Goal: Communication & Community: Answer question/provide support

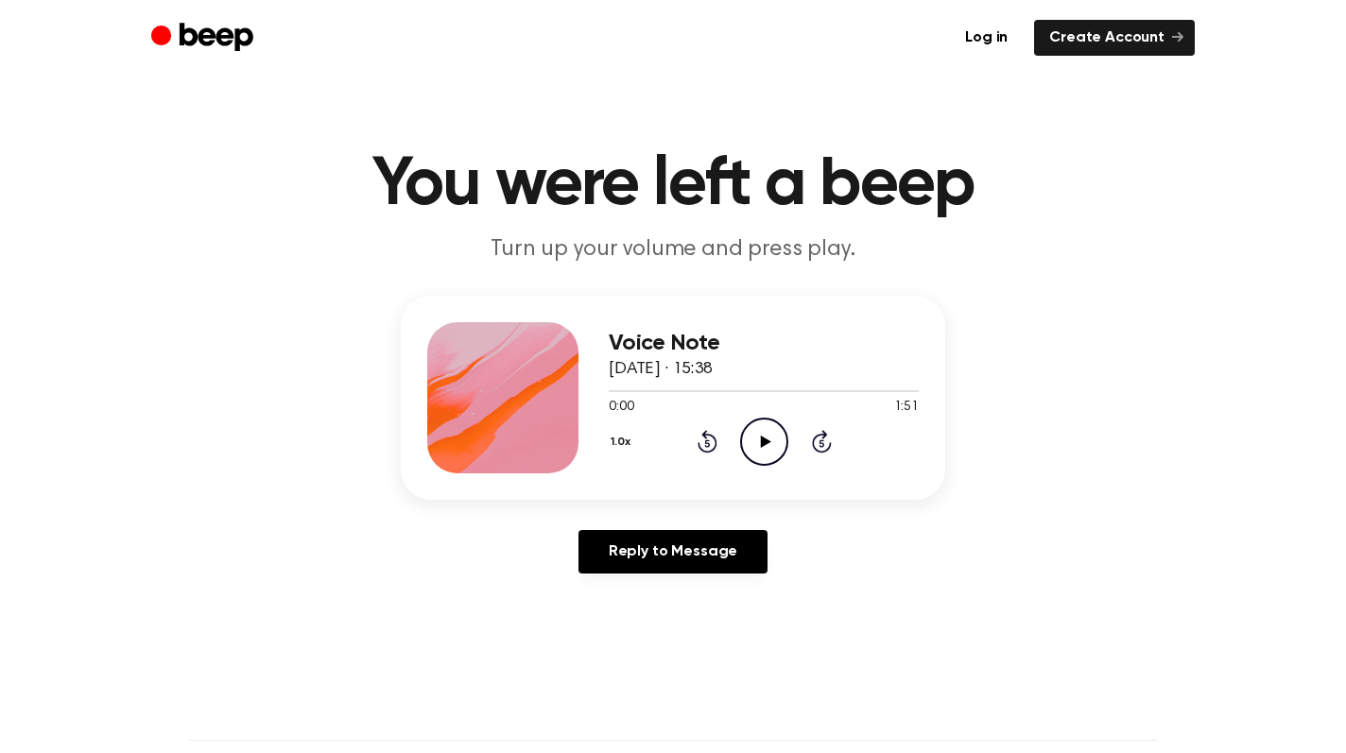
click at [749, 444] on icon "Play Audio" at bounding box center [764, 442] width 48 height 48
click at [762, 431] on icon "Play Audio" at bounding box center [764, 442] width 48 height 48
click at [735, 394] on div at bounding box center [764, 390] width 310 height 15
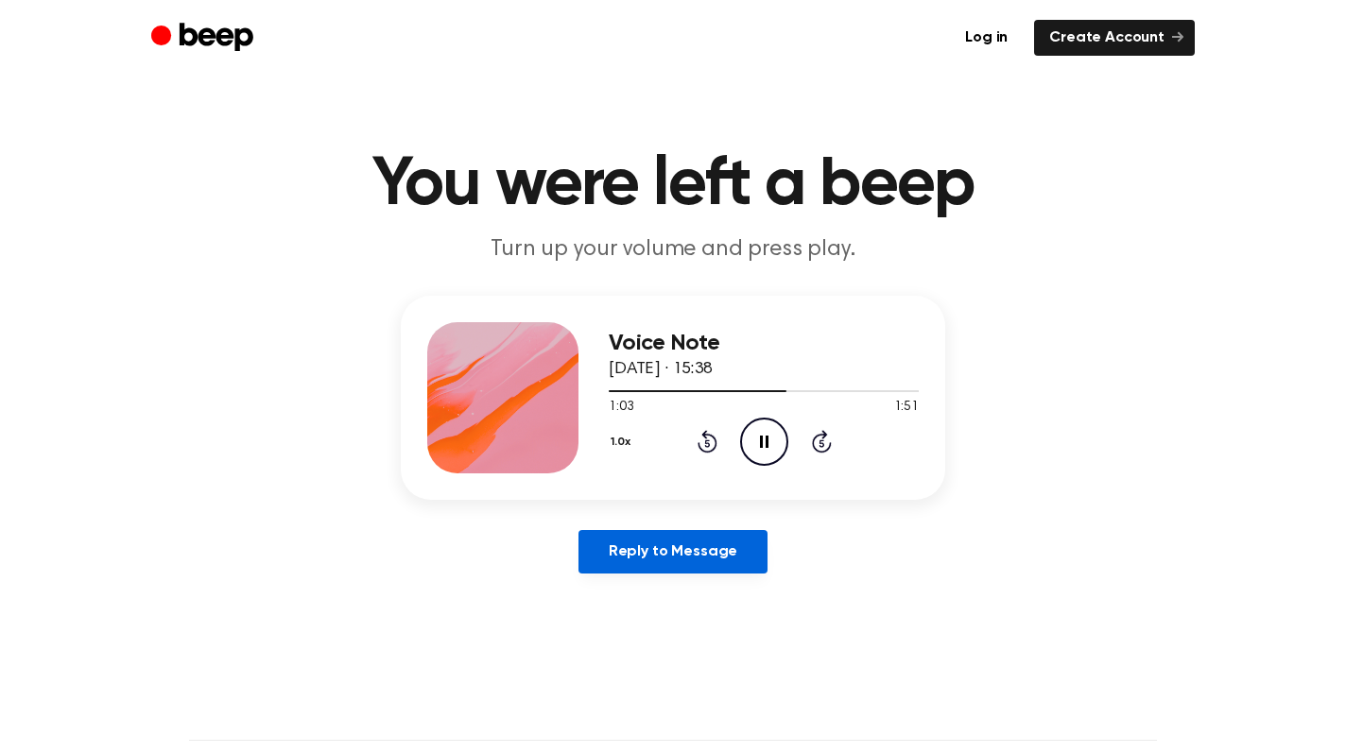
click at [714, 555] on link "Reply to Message" at bounding box center [673, 551] width 189 height 43
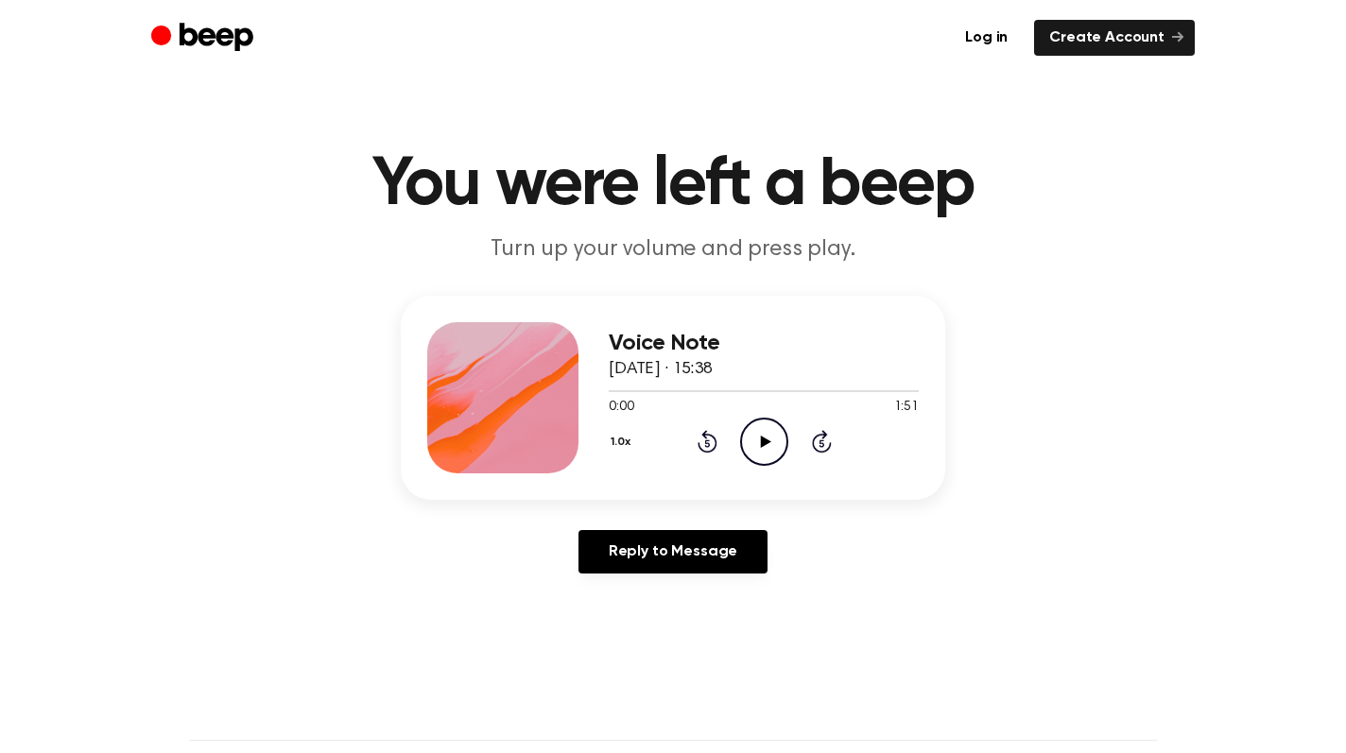
click at [763, 441] on icon at bounding box center [765, 442] width 10 height 12
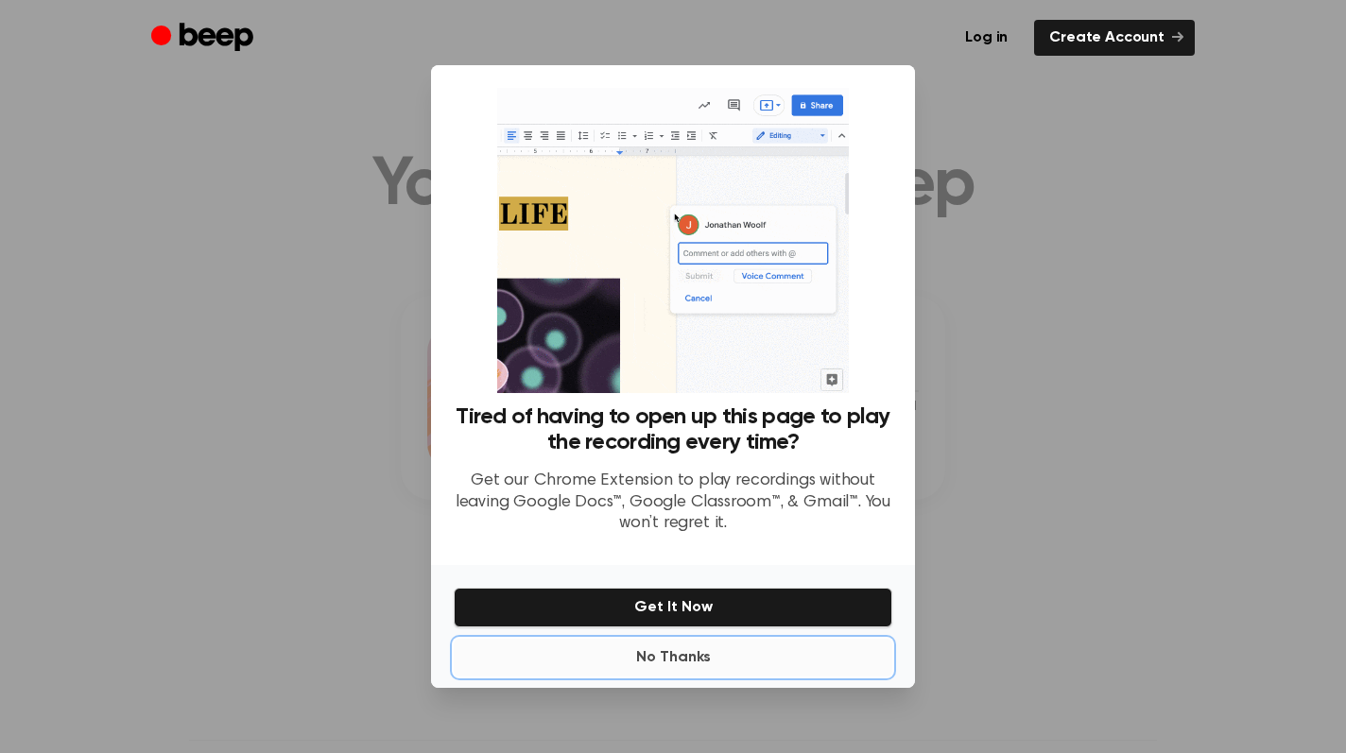
click at [691, 662] on button "No Thanks" at bounding box center [673, 658] width 439 height 38
